Goal: Find specific page/section: Find specific page/section

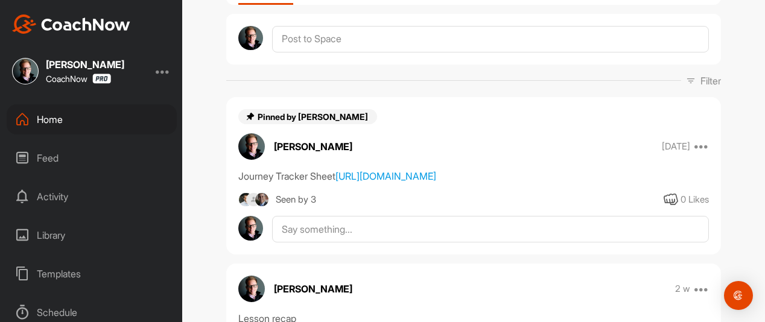
click at [84, 123] on div "Home" at bounding box center [92, 119] width 170 height 30
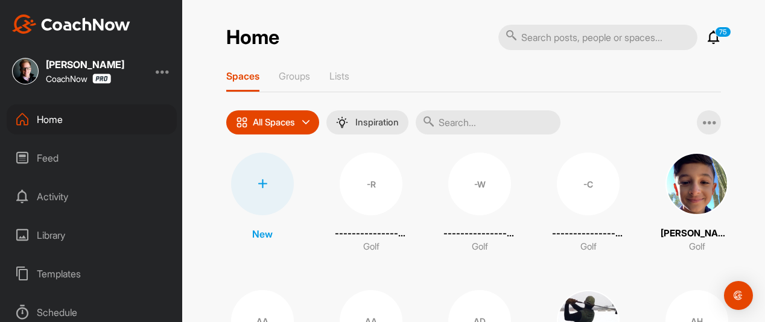
click at [472, 121] on input "text" at bounding box center [488, 122] width 145 height 24
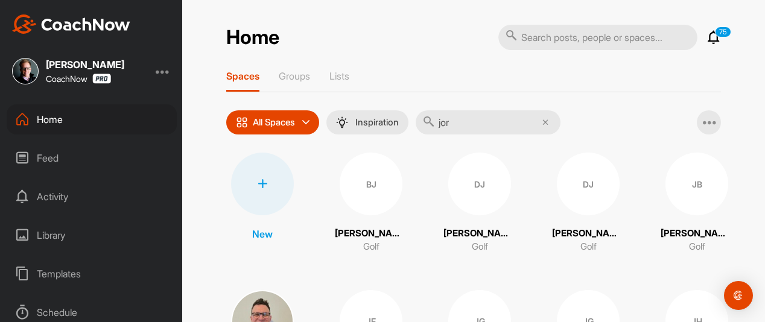
type input "jorja"
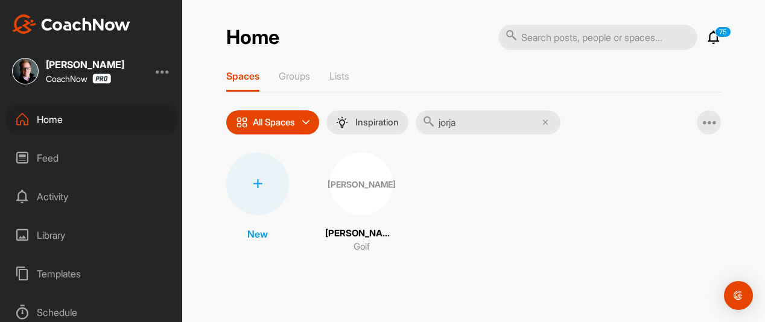
click at [348, 194] on div "[PERSON_NAME]" at bounding box center [361, 184] width 63 height 63
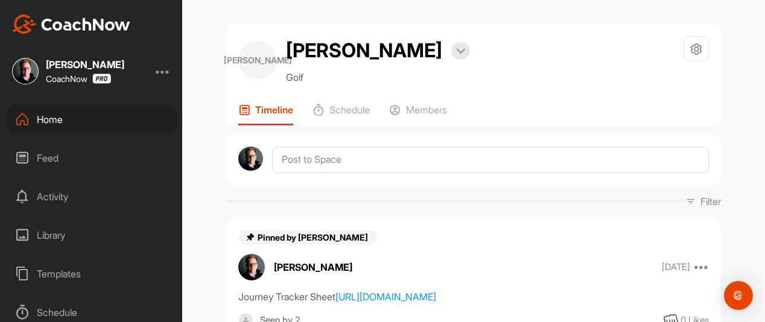
scroll to position [60, 0]
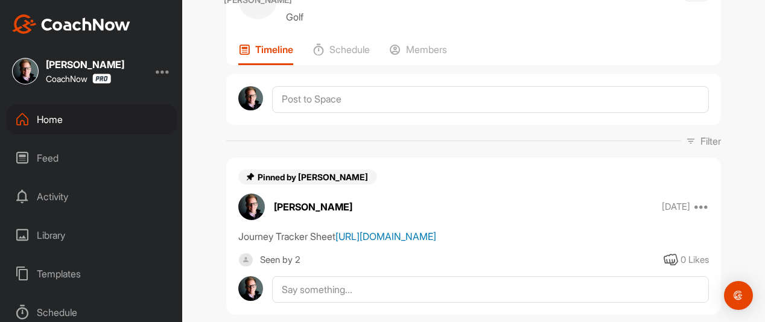
click at [378, 243] on link "[URL][DOMAIN_NAME]" at bounding box center [386, 237] width 101 height 12
click at [92, 121] on div "Home" at bounding box center [92, 119] width 170 height 30
